Goal: Task Accomplishment & Management: Use online tool/utility

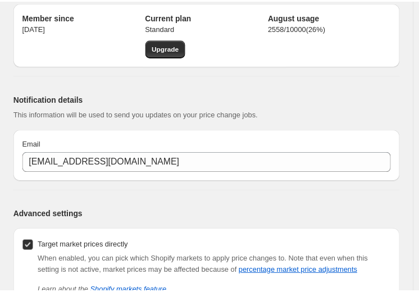
scroll to position [127, 0]
